Goal: Task Accomplishment & Management: Complete application form

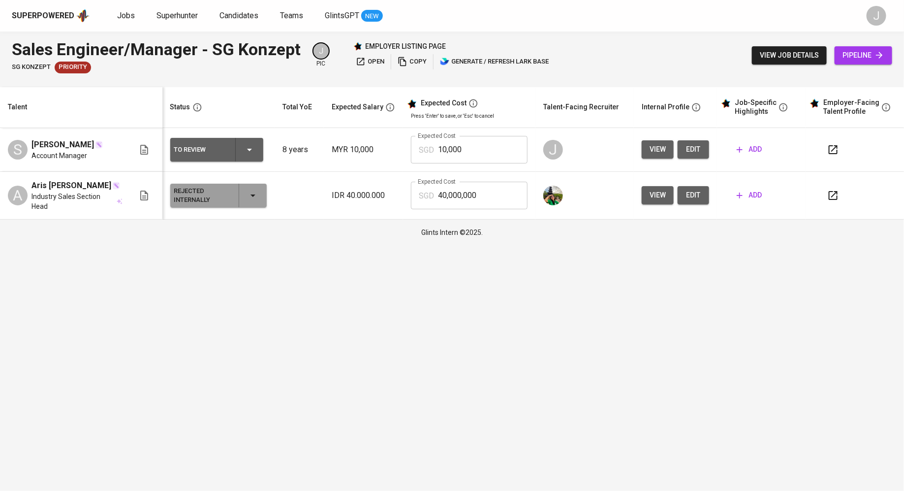
click at [339, 176] on td "IDR 40.000.000" at bounding box center [363, 196] width 79 height 48
click at [226, 168] on td "To Review" at bounding box center [218, 150] width 112 height 44
click at [234, 156] on div "To Review" at bounding box center [216, 150] width 85 height 24
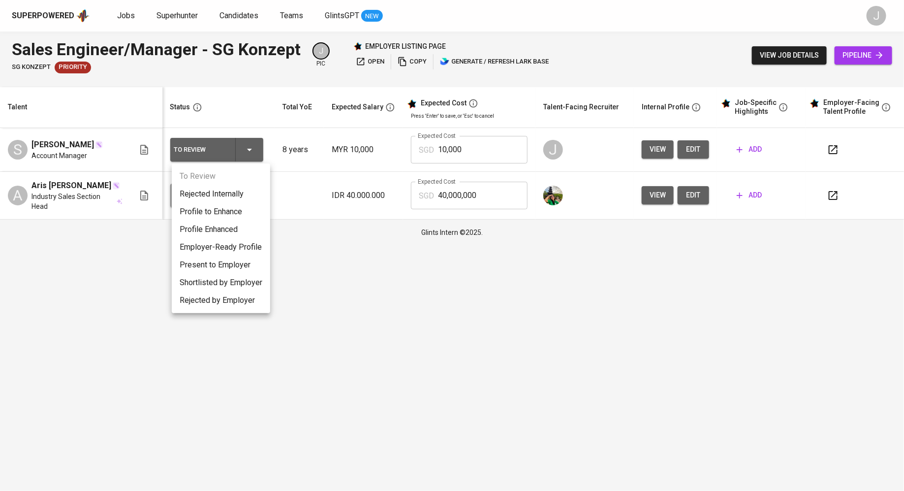
click at [504, 141] on div at bounding box center [452, 245] width 904 height 491
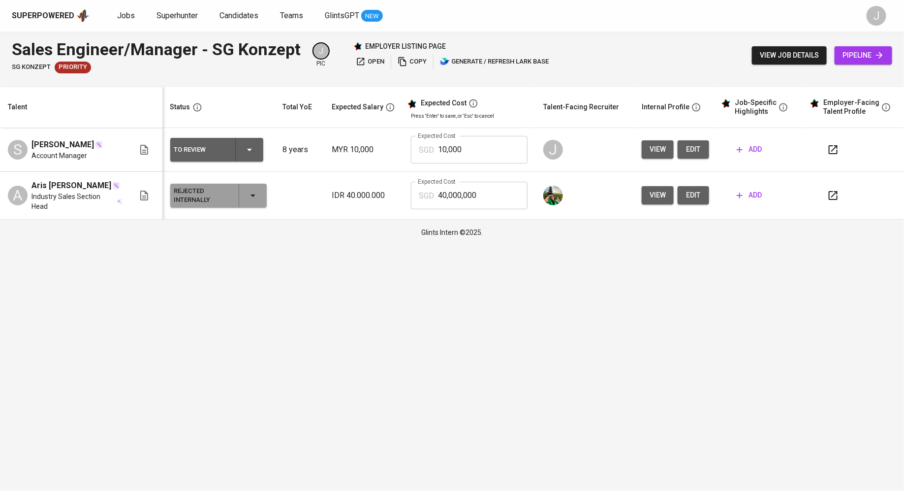
click at [718, 159] on td "add" at bounding box center [761, 150] width 89 height 44
click at [700, 148] on span "edit" at bounding box center [694, 149] width 16 height 12
click at [741, 150] on icon "button" at bounding box center [740, 150] width 6 height 6
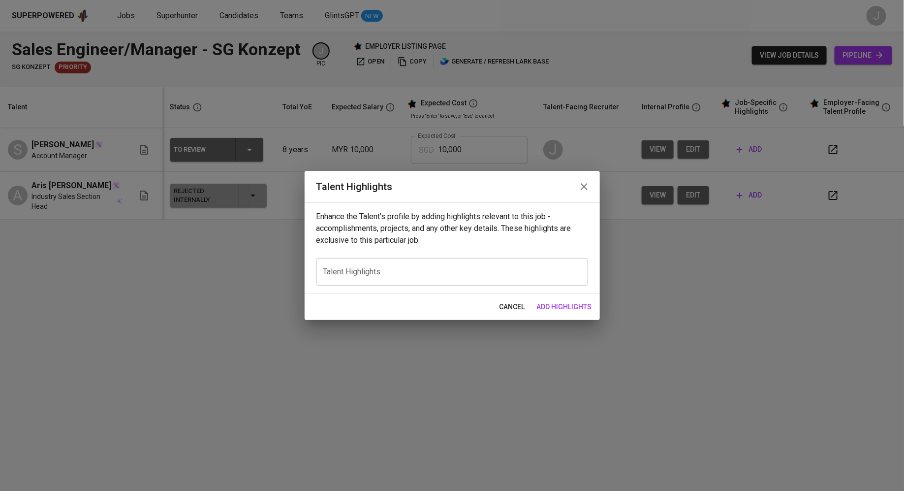
click at [403, 282] on div "x Talent Highlights" at bounding box center [452, 272] width 272 height 28
paste textarea "Muhammad Saqib Ehsan is a dynamic and results-oriented Sales and Business Devel…"
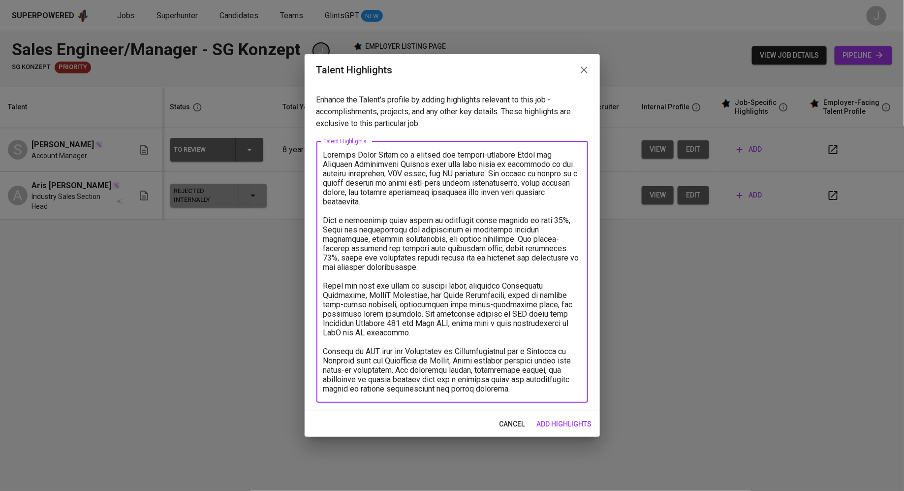
type textarea "Muhammad Saqib Ehsan is a dynamic and results-oriented Sales and Business Devel…"
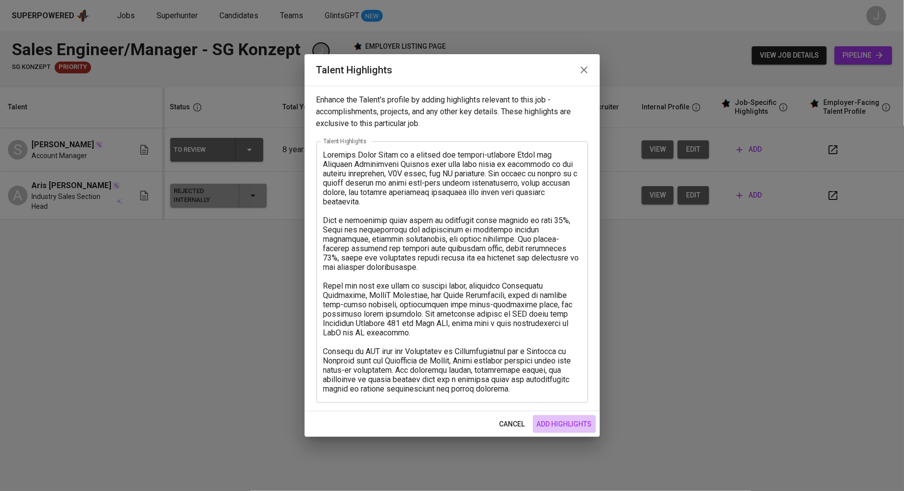
click at [560, 423] on span "add highlights" at bounding box center [564, 424] width 55 height 12
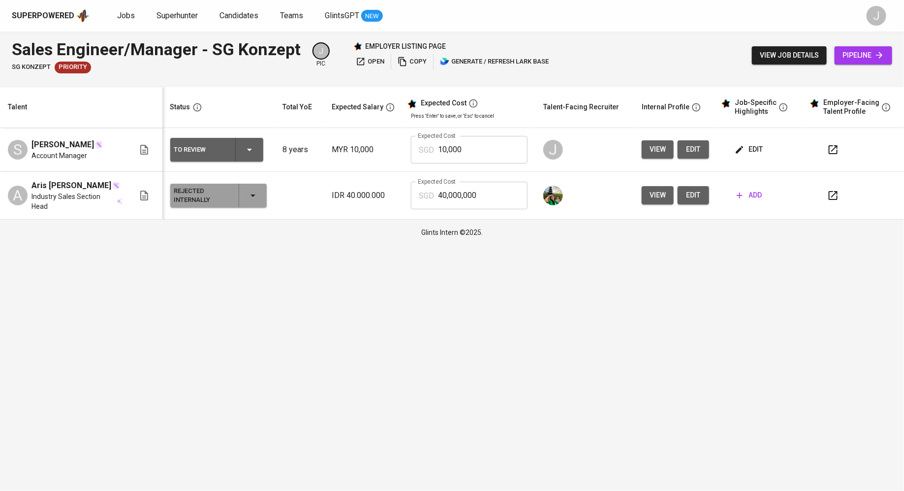
click at [832, 152] on icon "button" at bounding box center [833, 150] width 12 height 12
click at [749, 152] on span "edit" at bounding box center [750, 149] width 26 height 12
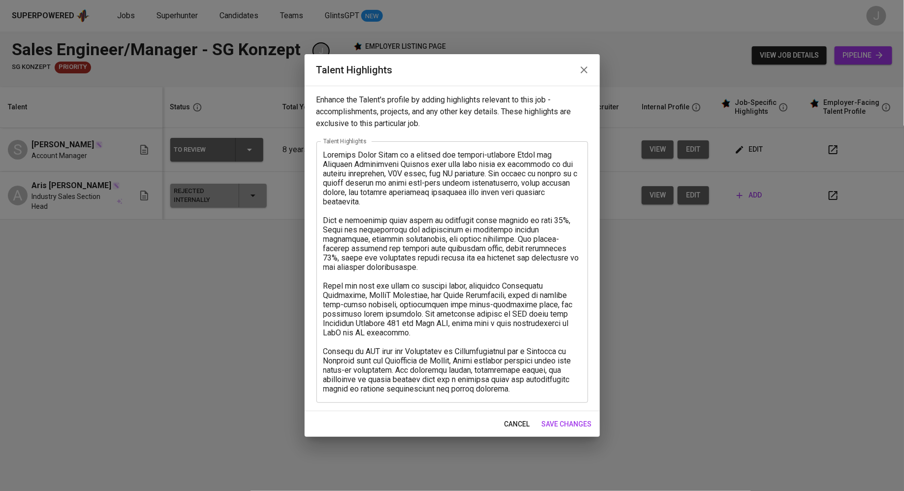
click at [325, 155] on textarea at bounding box center [452, 271] width 258 height 243
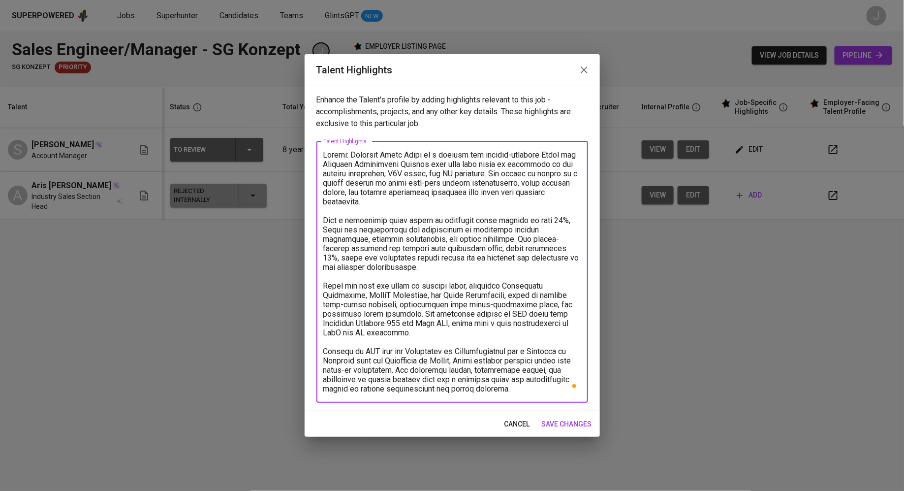
paste textarea "https://glints.sg.larksuite.com/wiki/Jejtwt2F9iNEhukt4g5lSf6lgAg?from=from_copy…"
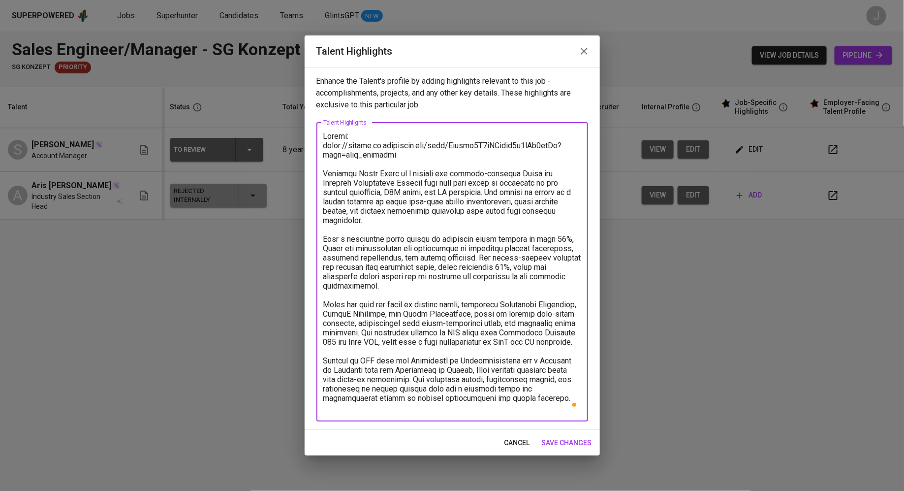
type textarea "Resume: https://glints.sg.larksuite.com/wiki/Jejtwt2F9iNEhukt4g5lSf6lgAg?from=f…"
click at [575, 441] on span "save changes" at bounding box center [567, 443] width 50 height 12
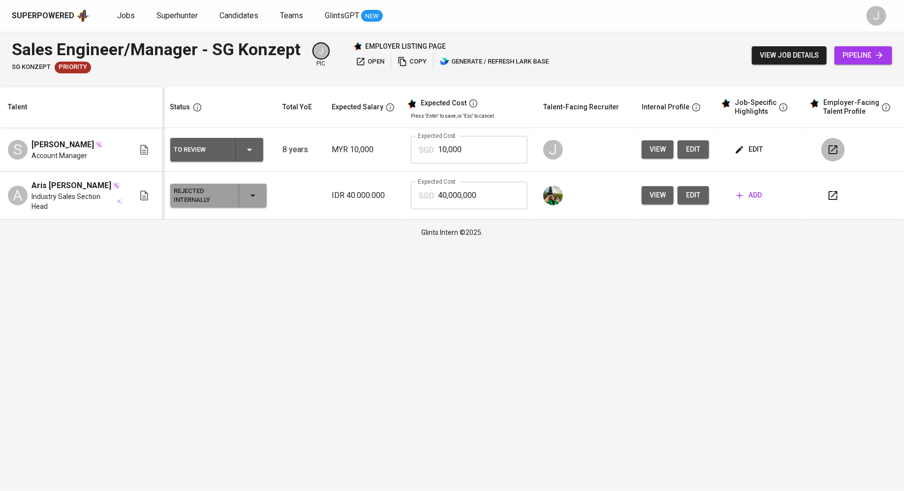
click at [841, 142] on button "button" at bounding box center [833, 150] width 24 height 24
click at [751, 150] on span "edit" at bounding box center [750, 149] width 26 height 12
click at [683, 150] on button "edit" at bounding box center [693, 149] width 31 height 18
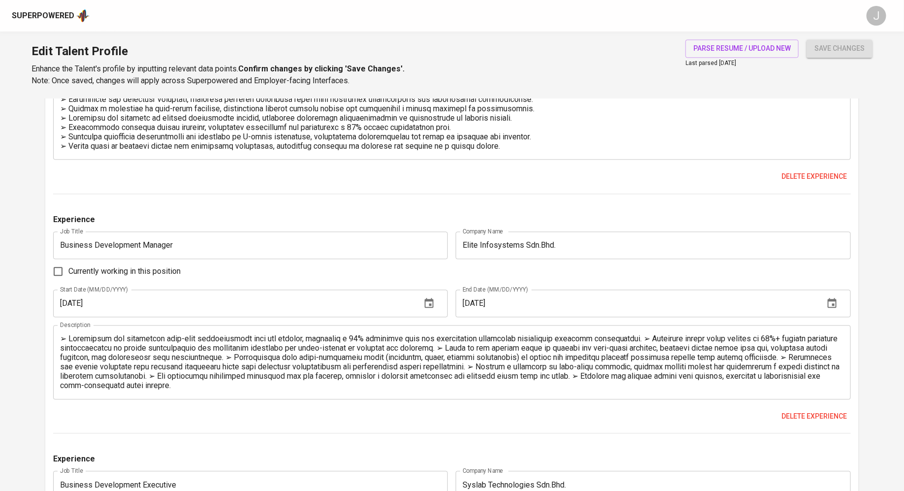
scroll to position [1038, 0]
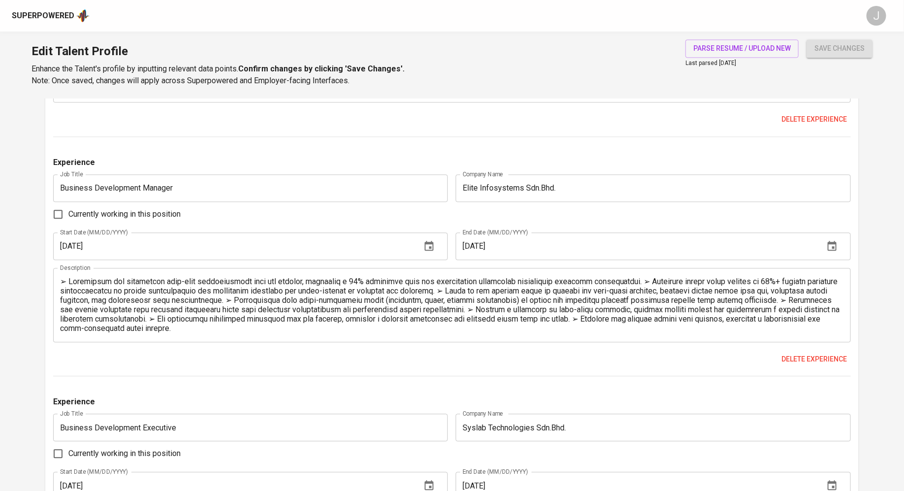
click at [627, 283] on textarea at bounding box center [452, 305] width 784 height 56
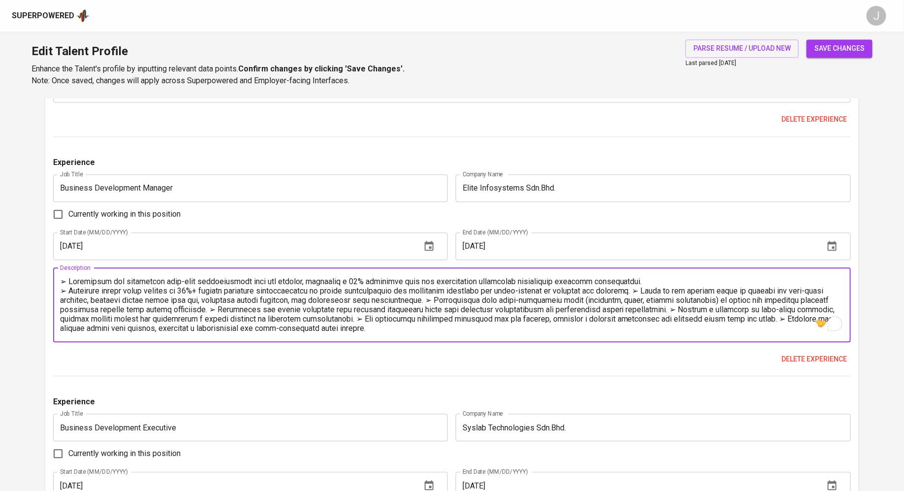
click at [645, 287] on textarea "To enrich screen reader interactions, please activate Accessibility in Grammarl…" at bounding box center [452, 305] width 784 height 56
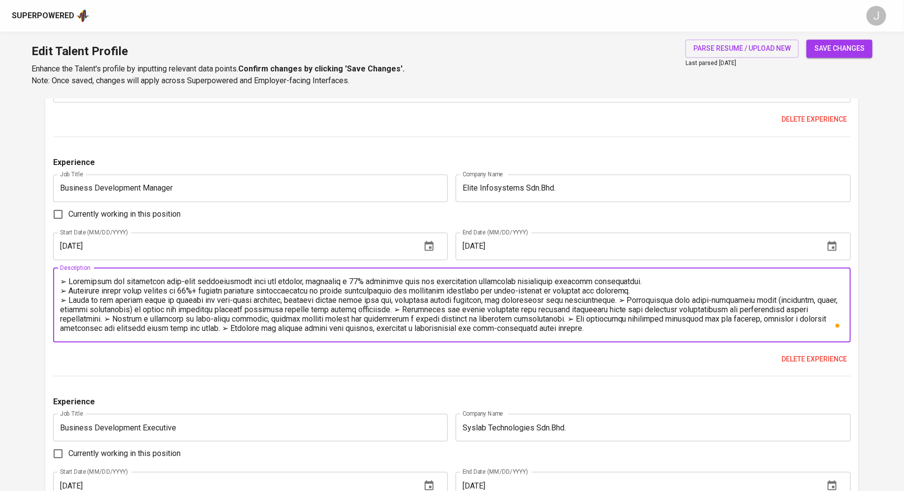
click at [628, 299] on textarea "To enrich screen reader interactions, please activate Accessibility in Grammarl…" at bounding box center [452, 305] width 784 height 56
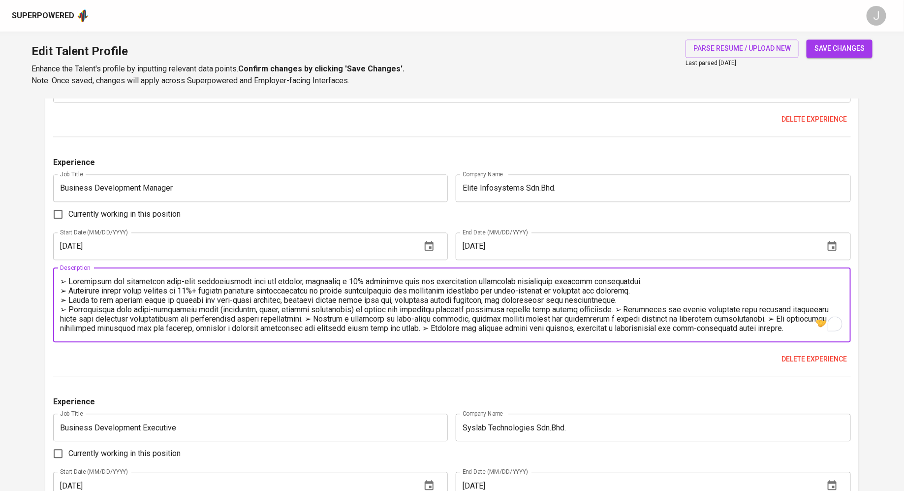
click at [614, 312] on textarea "To enrich screen reader interactions, please activate Accessibility in Grammarl…" at bounding box center [452, 305] width 784 height 56
click at [521, 319] on textarea "To enrich screen reader interactions, please activate Accessibility in Grammarl…" at bounding box center [452, 305] width 784 height 56
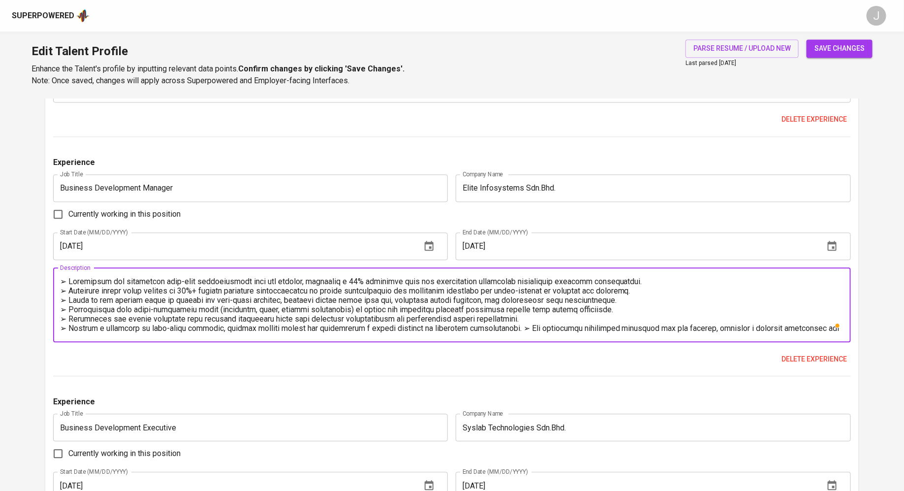
click at [517, 327] on textarea "To enrich screen reader interactions, please activate Accessibility in Grammarl…" at bounding box center [452, 305] width 784 height 56
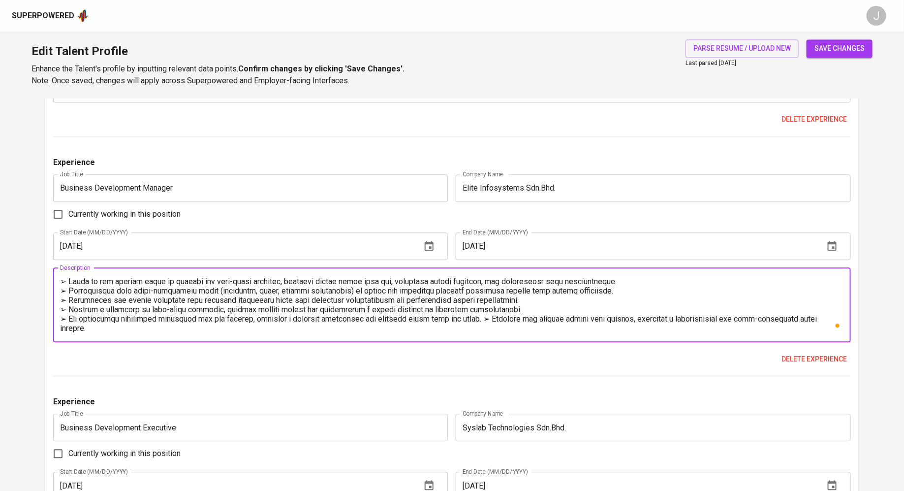
scroll to position [19, 0]
click at [487, 315] on textarea "To enrich screen reader interactions, please activate Accessibility in Grammarl…" at bounding box center [452, 305] width 784 height 56
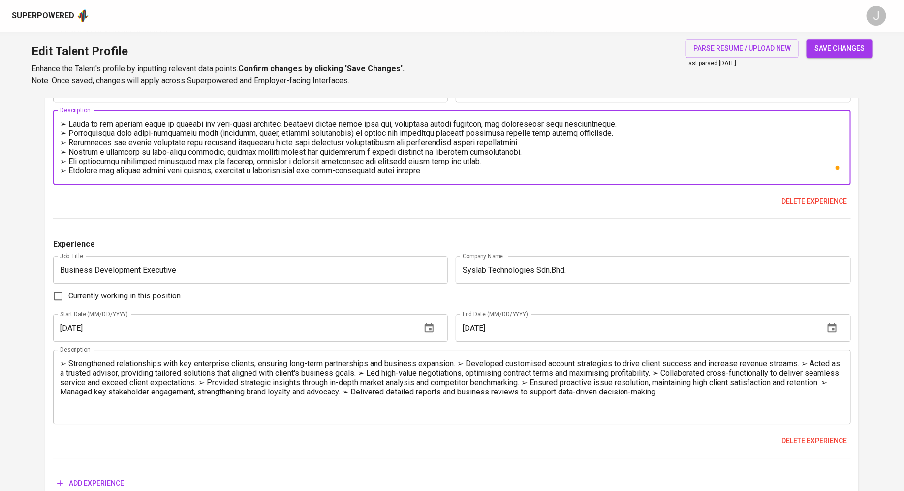
scroll to position [1247, 0]
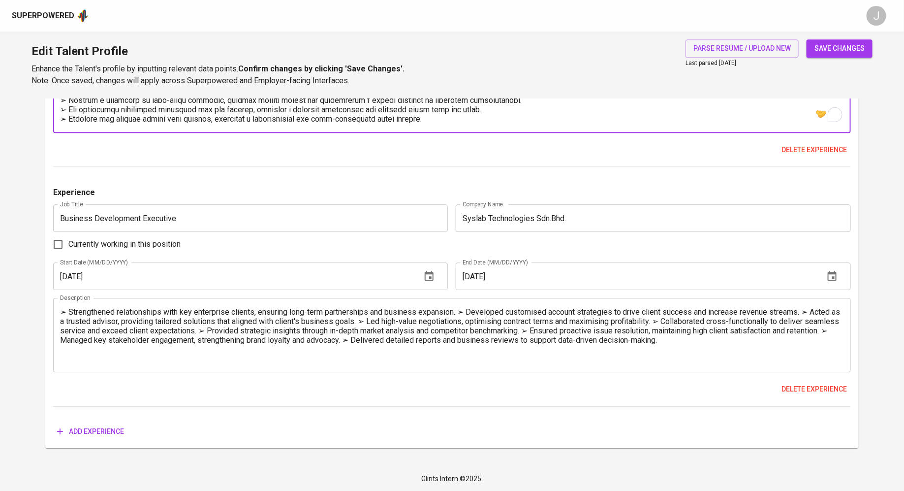
type textarea "➢ Cultivated and maintained long-term relationships with key clients, achieving…"
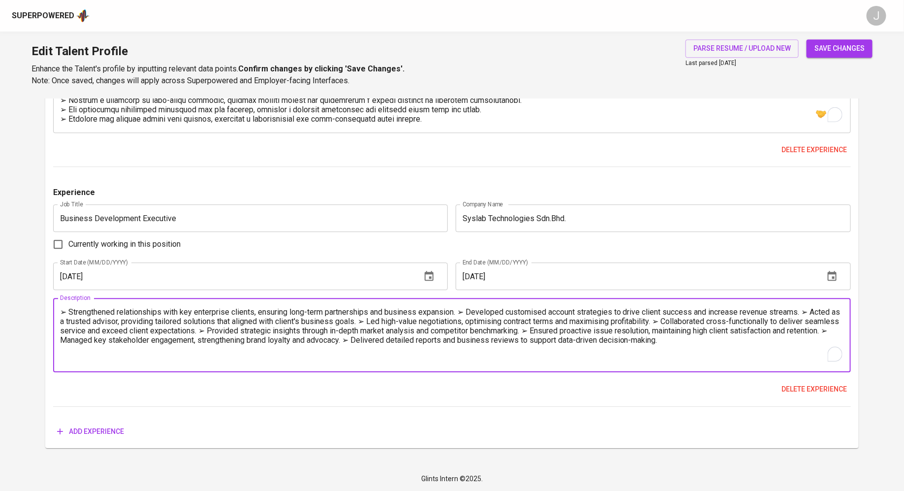
click at [463, 308] on textarea "➢ Strengthened relationships with key enterprise clients, ensuring long-term pa…" at bounding box center [452, 335] width 784 height 56
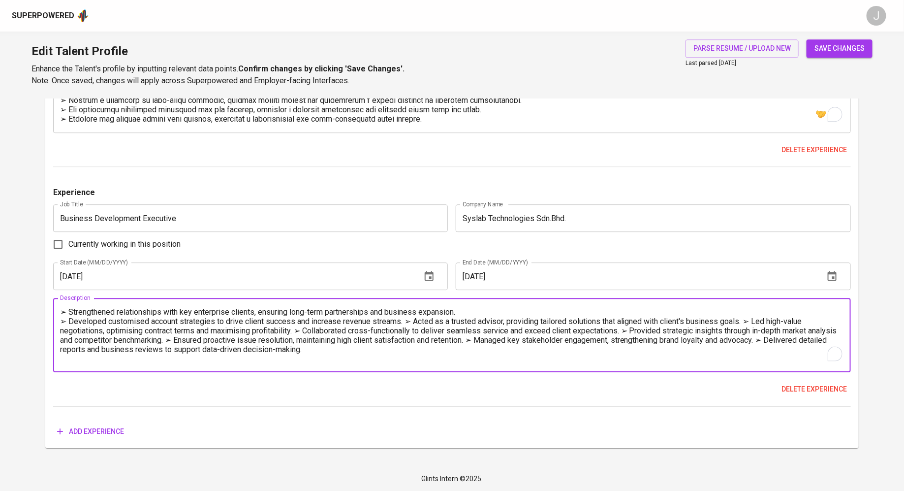
click at [411, 322] on textarea "➢ Strengthened relationships with key enterprise clients, ensuring long-term pa…" at bounding box center [452, 335] width 784 height 56
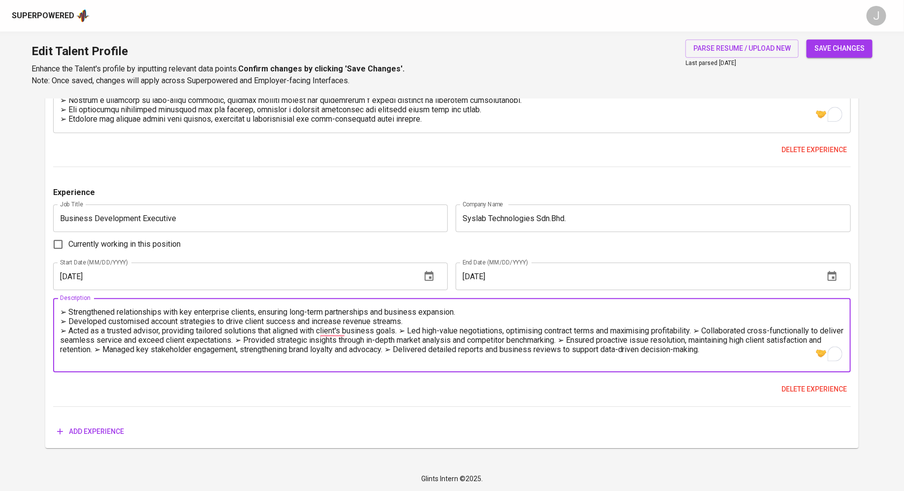
click at [407, 332] on textarea "➢ Strengthened relationships with key enterprise clients, ensuring long-term pa…" at bounding box center [452, 335] width 784 height 56
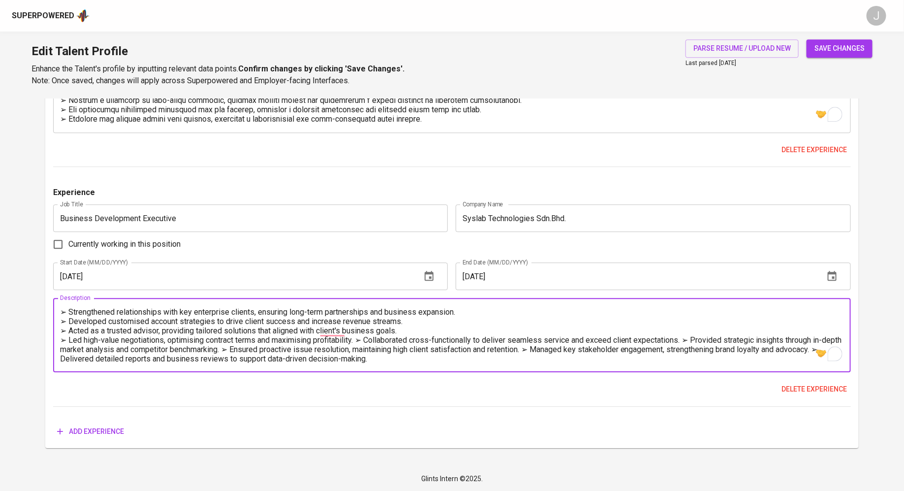
click at [362, 342] on textarea "➢ Strengthened relationships with key enterprise clients, ensuring long-term pa…" at bounding box center [452, 335] width 784 height 56
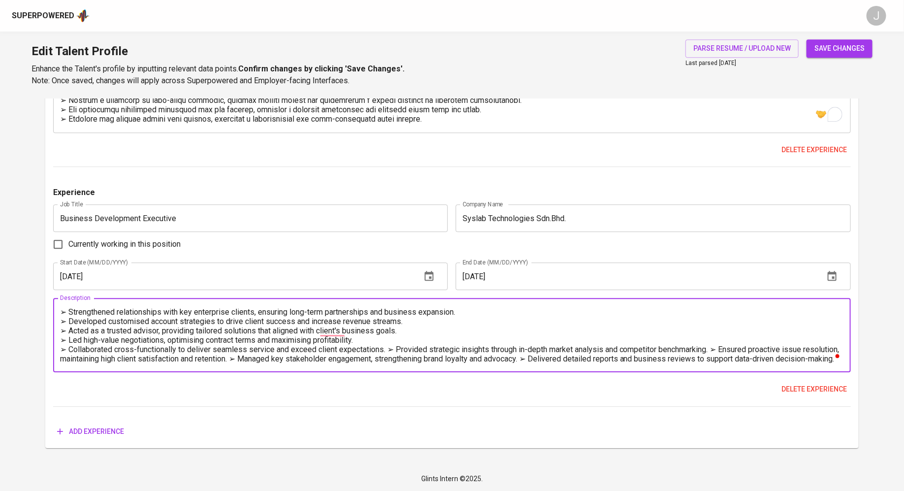
click at [389, 349] on textarea "➢ Strengthened relationships with key enterprise clients, ensuring long-term pa…" at bounding box center [452, 335] width 784 height 56
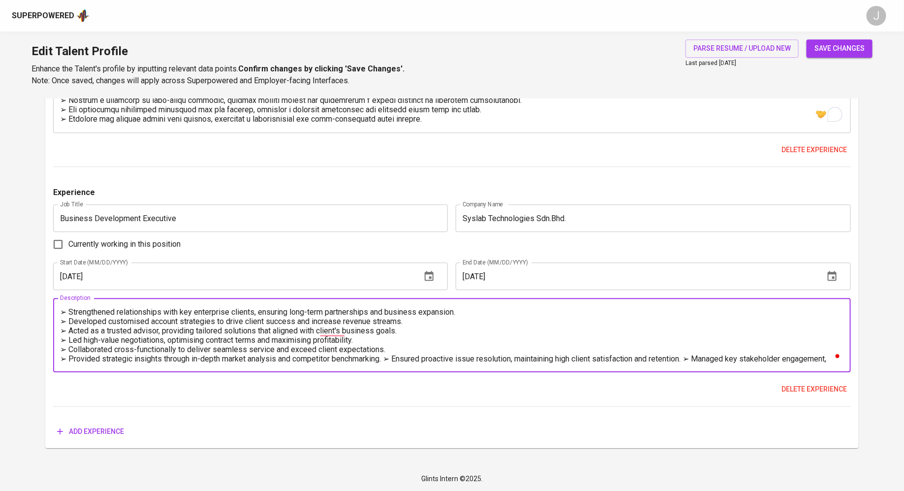
click at [392, 357] on textarea "➢ Strengthened relationships with key enterprise clients, ensuring long-term pa…" at bounding box center [452, 335] width 784 height 56
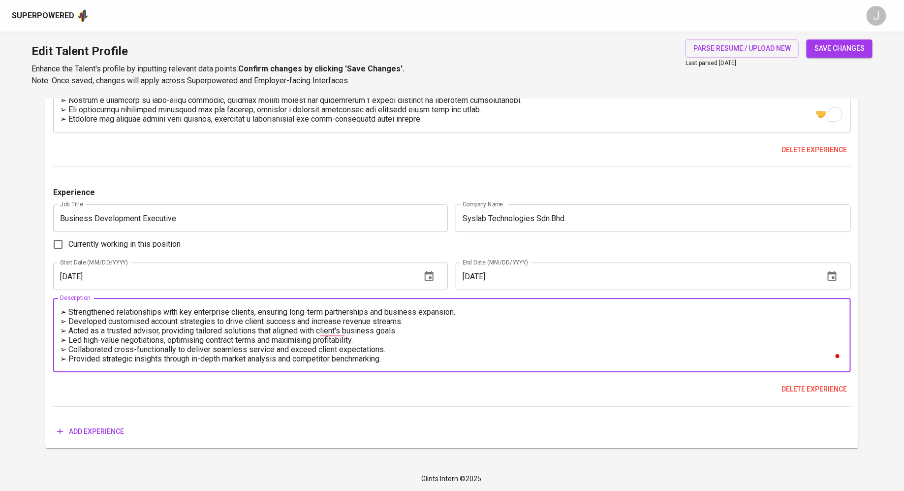
scroll to position [9, 0]
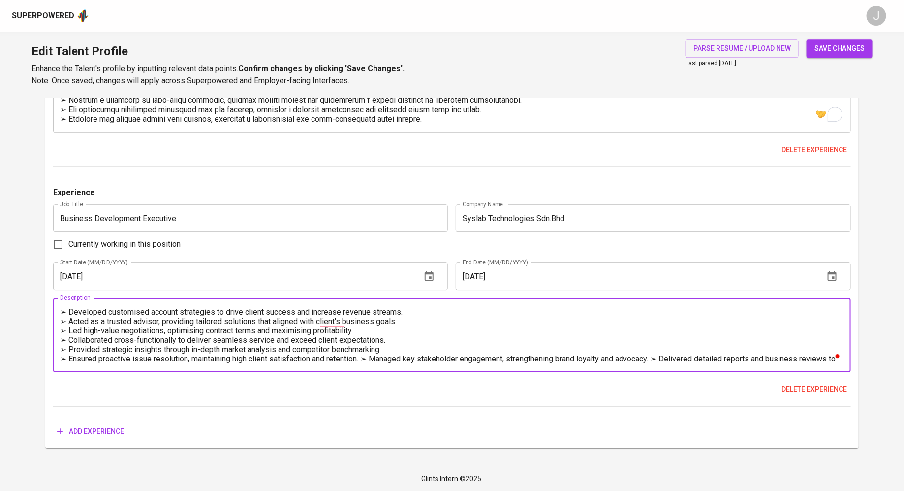
click at [372, 358] on textarea "➢ Strengthened relationships with key enterprise clients, ensuring long-term pa…" at bounding box center [452, 335] width 784 height 56
click at [359, 359] on textarea "➢ Strengthened relationships with key enterprise clients, ensuring long-term pa…" at bounding box center [452, 335] width 784 height 56
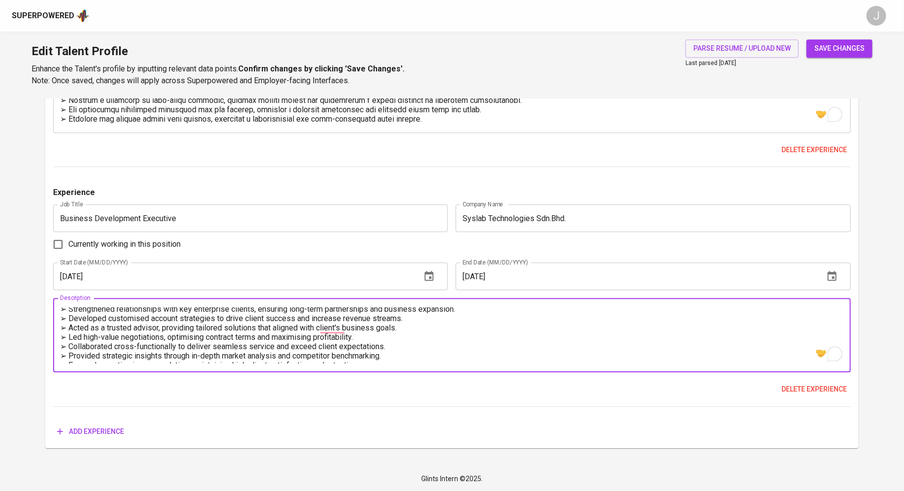
scroll to position [0, 0]
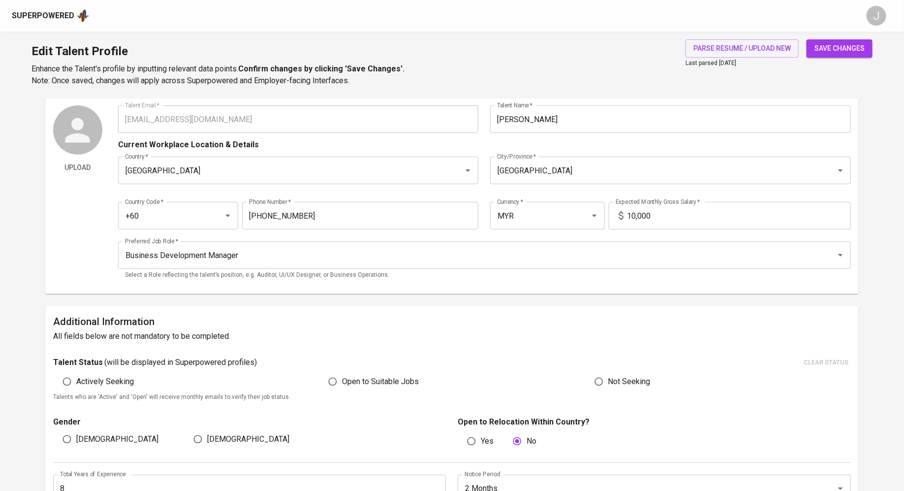
type textarea "➢ Strengthened relationships with key enterprise clients, ensuring long-term pa…"
click at [855, 54] on button "save changes" at bounding box center [840, 48] width 66 height 18
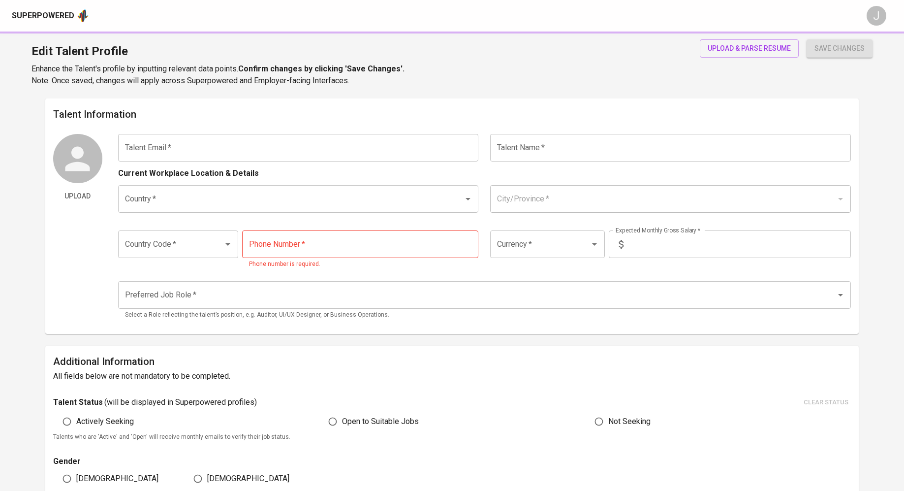
type input "[EMAIL_ADDRESS][DOMAIN_NAME]"
type input "[PERSON_NAME]"
type input "[GEOGRAPHIC_DATA]"
type input "+60"
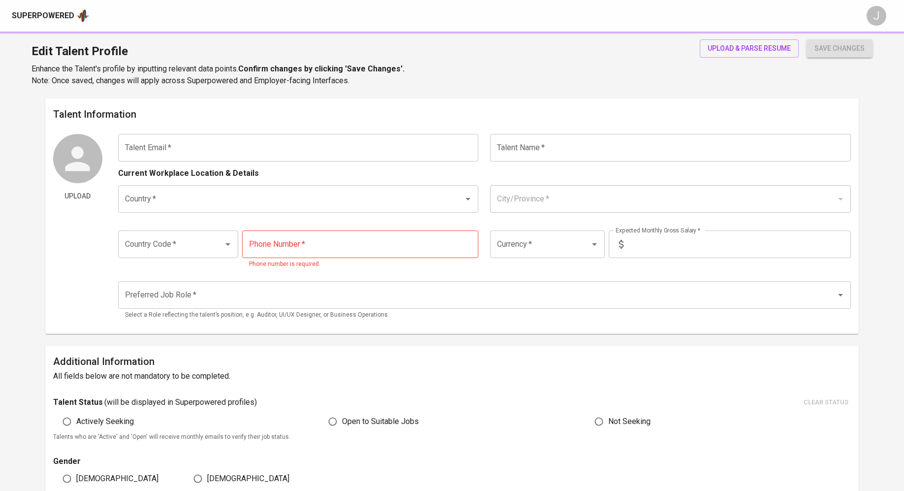
type input "[PHONE_NUMBER]"
type input "MYR"
type input "10,000"
type input "Business Development Manager"
type input "8"
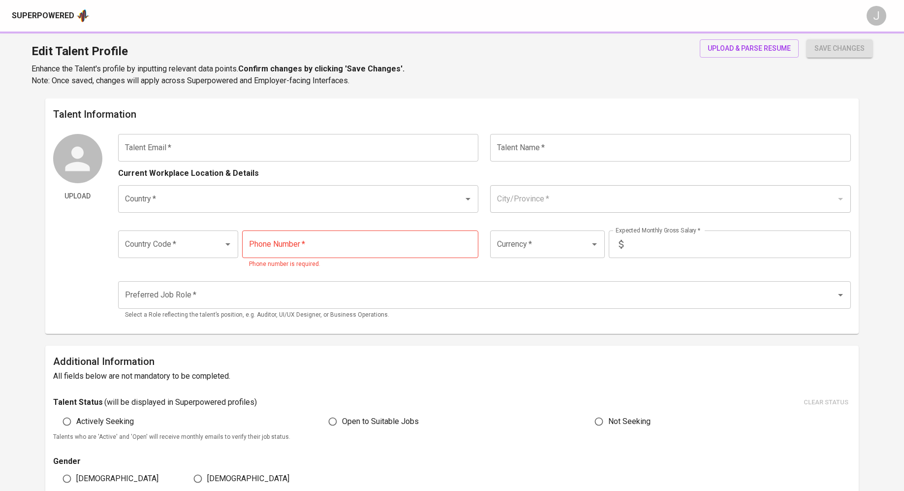
type input "2 Months"
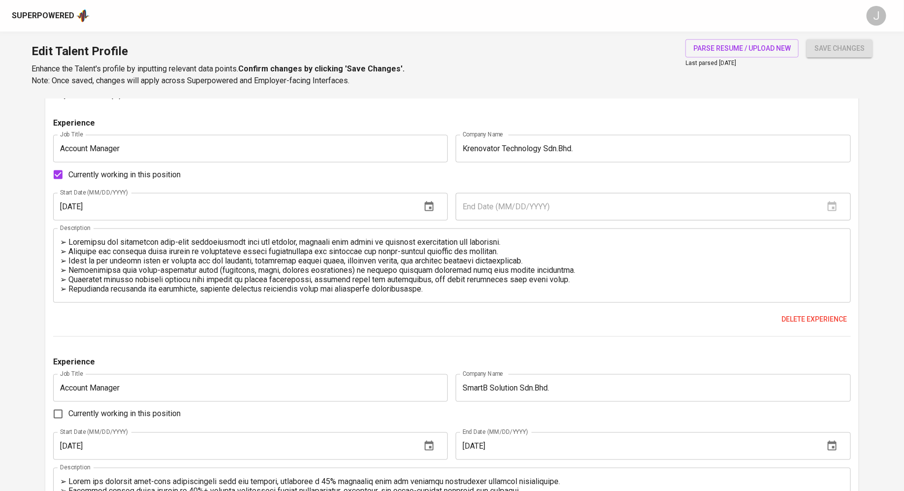
scroll to position [610, 0]
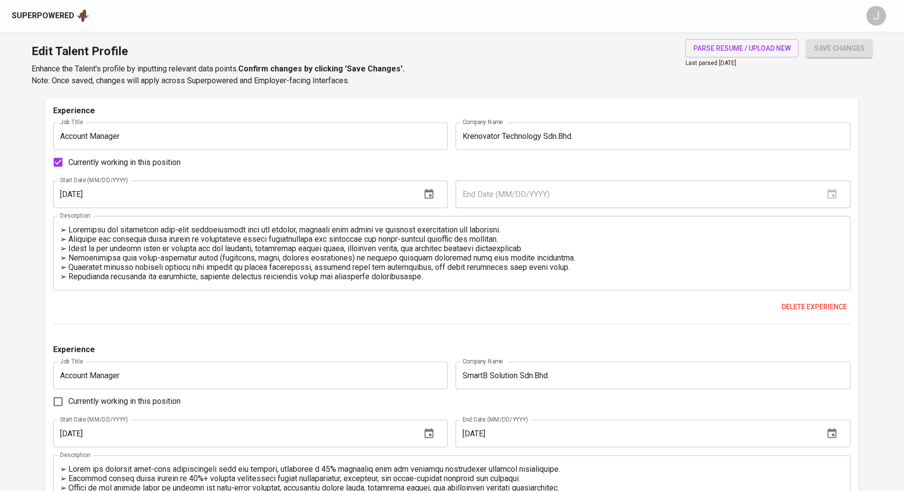
click at [451, 281] on div "Description" at bounding box center [452, 253] width 798 height 74
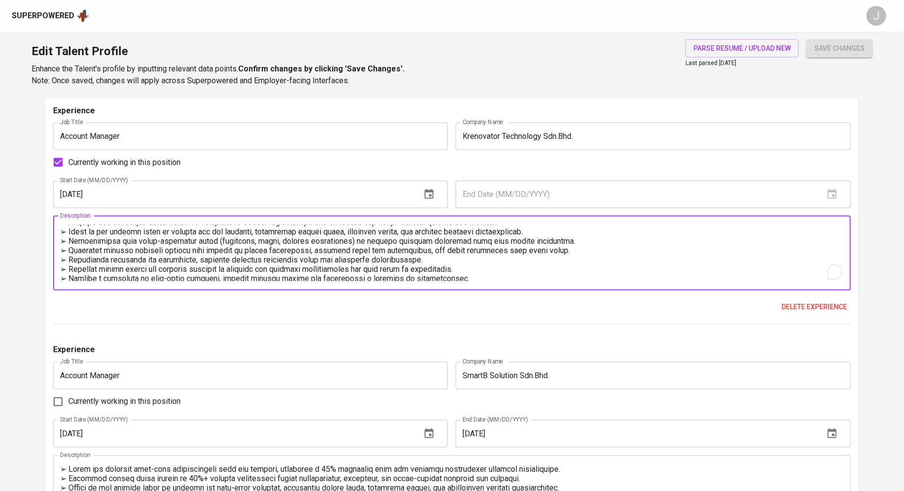
scroll to position [0, 0]
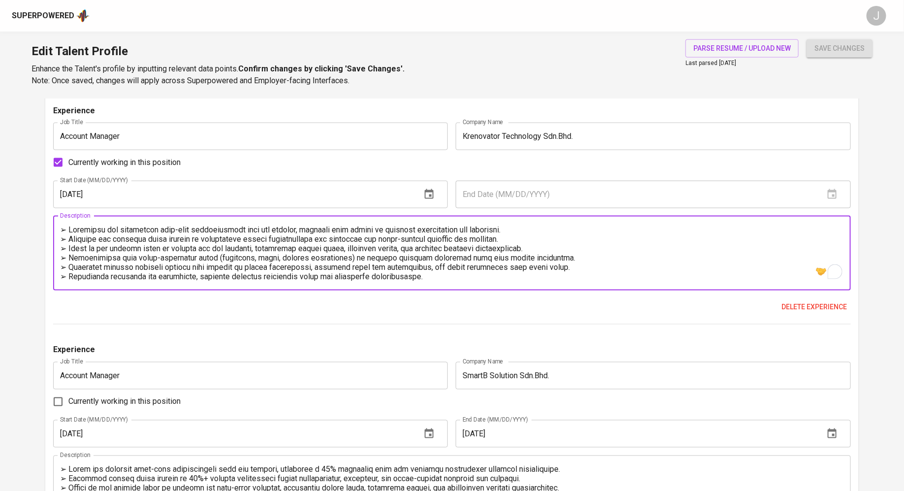
click at [525, 238] on textarea "To enrich screen reader interactions, please activate Accessibility in Grammarl…" at bounding box center [452, 253] width 784 height 56
